Goal: Information Seeking & Learning: Learn about a topic

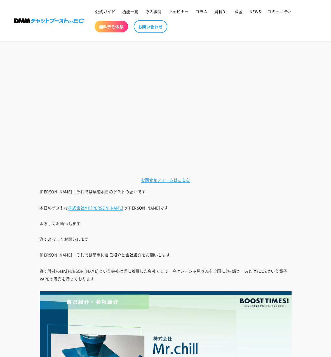
scroll to position [392, 0]
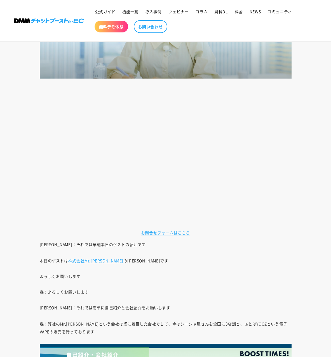
click at [109, 258] on p "本日のゲストは 株式会社Mr.[PERSON_NAME] の[PERSON_NAME]です よろしくお願いします 森：[PERSON_NAME]お願いします …" at bounding box center [166, 284] width 252 height 55
click at [109, 259] on p "本日のゲストは 株式会社Mr.[PERSON_NAME] の[PERSON_NAME]です よろしくお願いします 森：[PERSON_NAME]お願いします …" at bounding box center [166, 284] width 252 height 55
click at [104, 259] on p "本日のゲストは 株式会社Mr.[PERSON_NAME] の[PERSON_NAME]です よろしくお願いします 森：[PERSON_NAME]お願いします …" at bounding box center [166, 284] width 252 height 55
drag, startPoint x: 105, startPoint y: 261, endPoint x: 57, endPoint y: 246, distance: 51.0
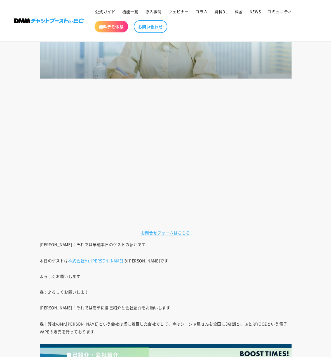
click at [57, 246] on p "[PERSON_NAME]：それでは早速本日のゲストの紹介です" at bounding box center [166, 245] width 252 height 8
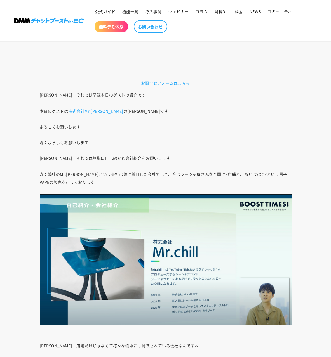
scroll to position [532, 0]
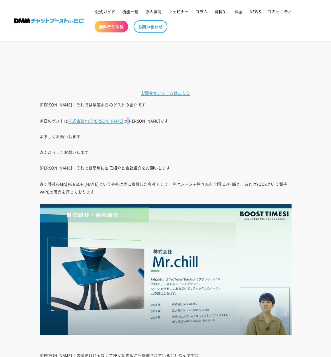
drag, startPoint x: 108, startPoint y: 121, endPoint x: 104, endPoint y: 119, distance: 4.4
click at [104, 119] on p "本日のゲストは 株式会社Mr.[PERSON_NAME] の[PERSON_NAME]です よろしくお願いします 森：[PERSON_NAME]お願いします …" at bounding box center [166, 144] width 252 height 55
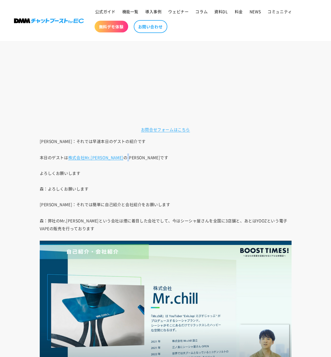
scroll to position [476, 0]
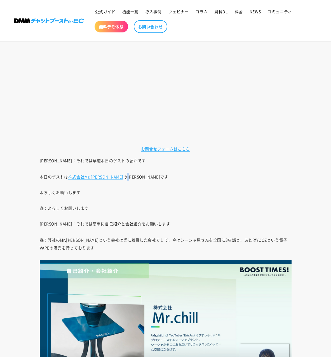
click at [279, 303] on img at bounding box center [166, 325] width 252 height 131
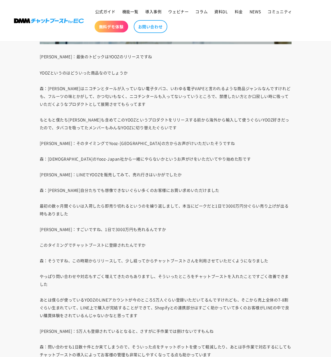
scroll to position [2827, 0]
